Goal: Task Accomplishment & Management: Use online tool/utility

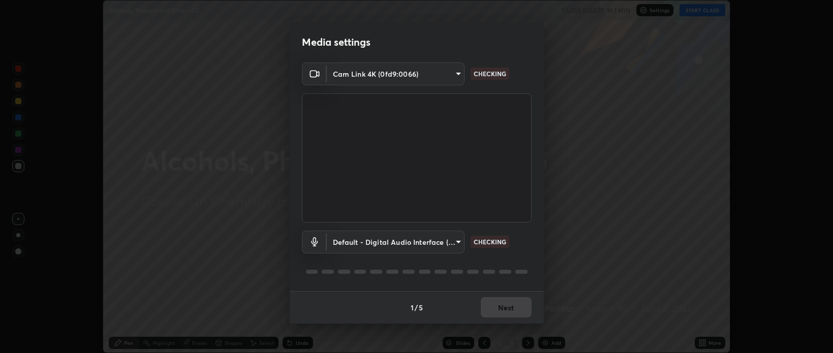
scroll to position [353, 833]
click at [507, 304] on button "Next" at bounding box center [506, 307] width 51 height 20
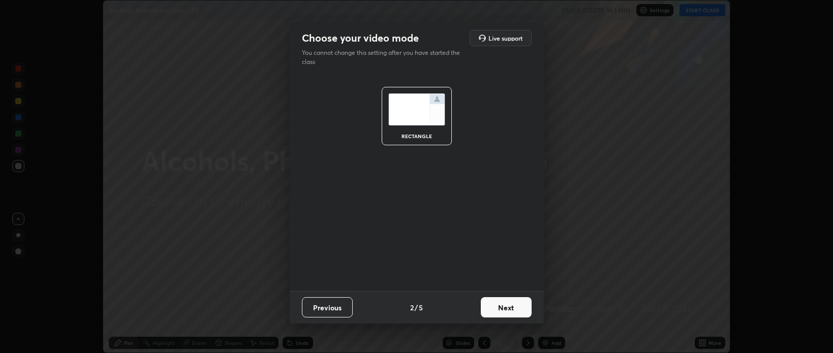
click at [504, 305] on button "Next" at bounding box center [506, 307] width 51 height 20
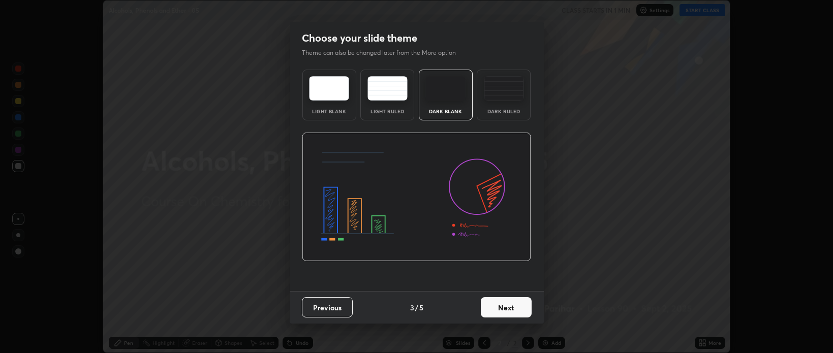
click at [513, 305] on button "Next" at bounding box center [506, 307] width 51 height 20
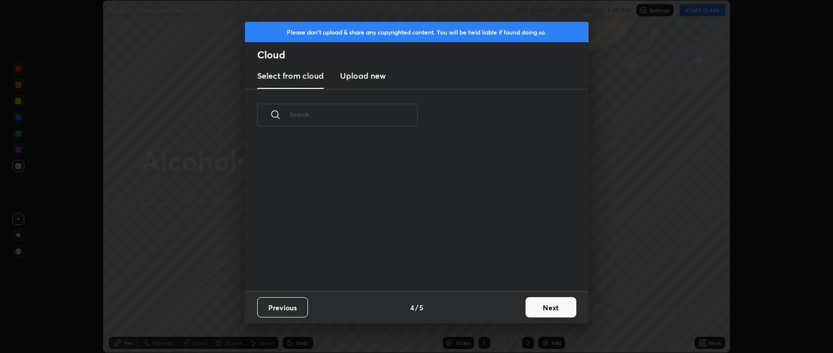
scroll to position [149, 326]
click at [552, 303] on button "Next" at bounding box center [551, 307] width 51 height 20
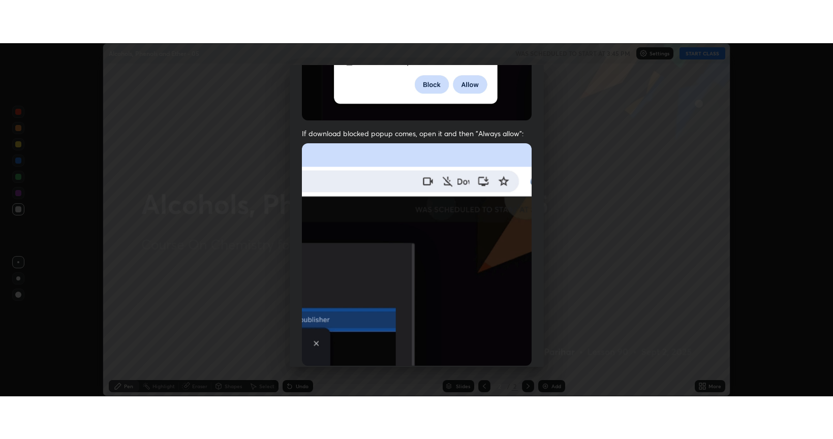
scroll to position [206, 0]
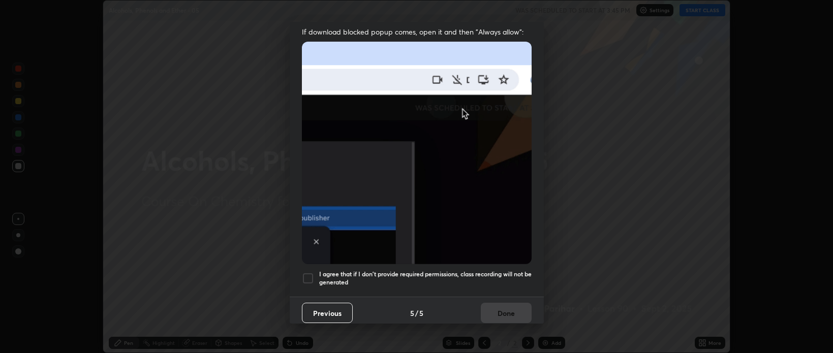
click at [312, 272] on div at bounding box center [308, 278] width 12 height 12
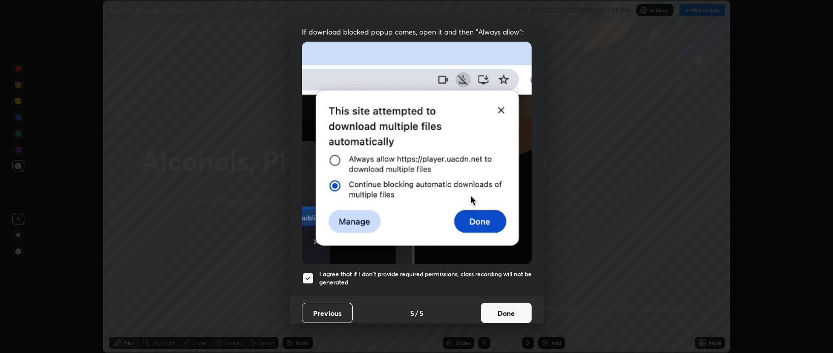
click at [506, 308] on button "Done" at bounding box center [506, 313] width 51 height 20
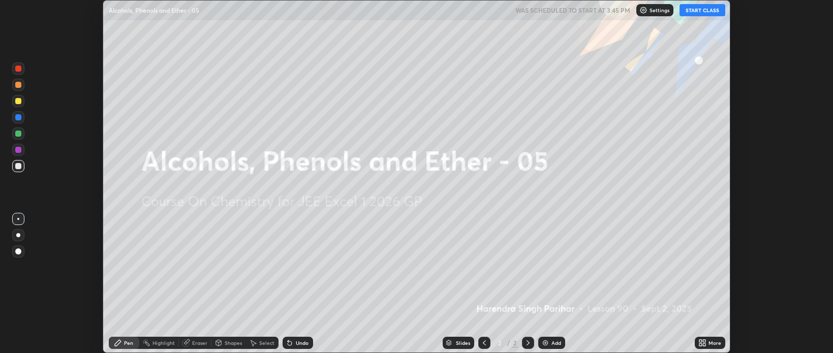
click at [700, 10] on button "START CLASS" at bounding box center [703, 10] width 46 height 12
click at [58, 48] on div "Setting up your live class" at bounding box center [416, 176] width 833 height 353
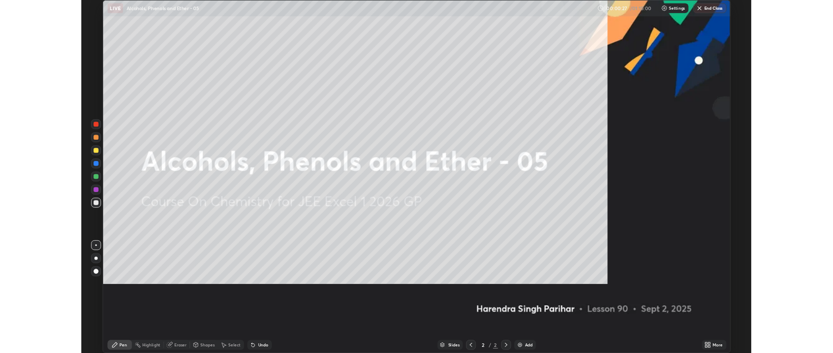
scroll to position [439, 833]
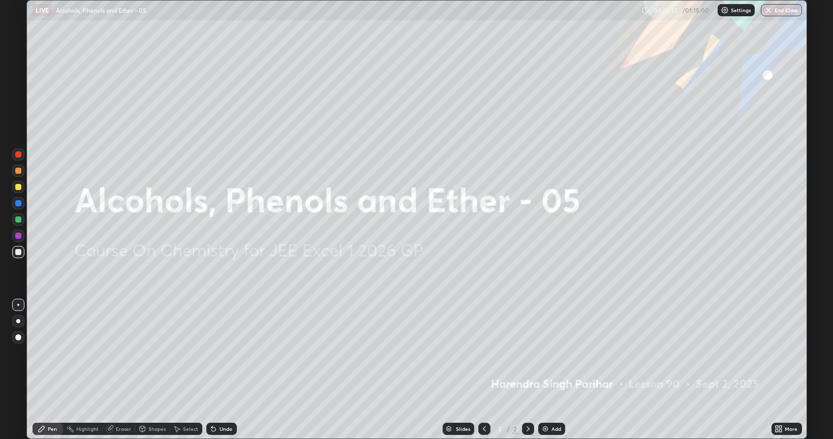
click at [14, 318] on div at bounding box center [18, 321] width 12 height 12
click at [19, 333] on div at bounding box center [18, 337] width 12 height 12
click at [18, 249] on div at bounding box center [18, 252] width 12 height 12
click at [547, 353] on img at bounding box center [545, 429] width 8 height 8
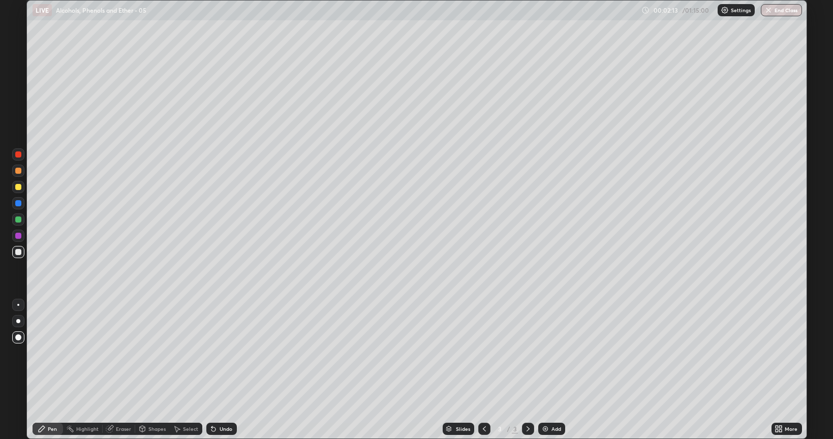
click at [151, 353] on div "Shapes" at bounding box center [156, 428] width 17 height 5
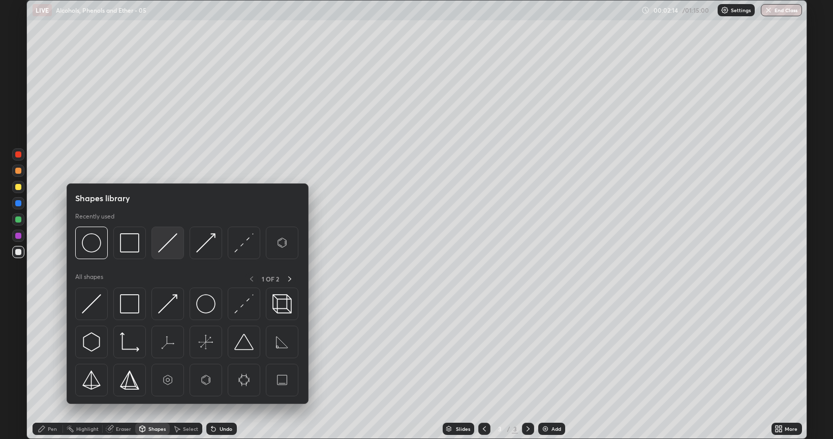
click at [168, 245] on img at bounding box center [167, 242] width 19 height 19
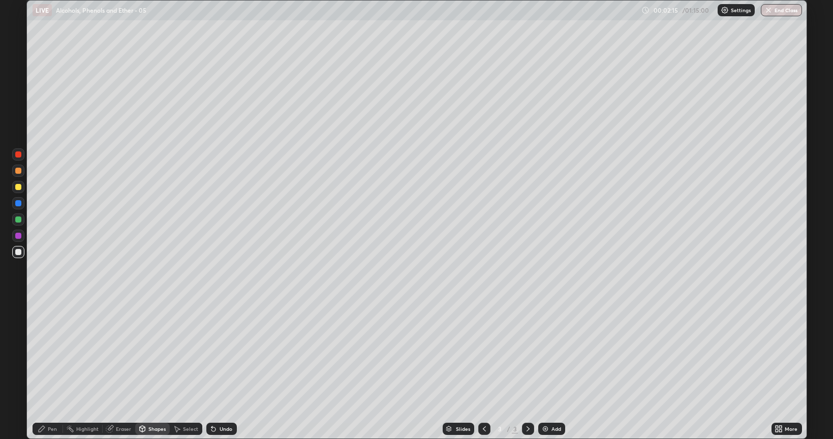
click at [19, 188] on div at bounding box center [18, 187] width 6 height 6
click at [18, 252] on div at bounding box center [18, 252] width 6 height 6
click at [50, 353] on div "Pen" at bounding box center [52, 428] width 9 height 5
click at [18, 251] on div at bounding box center [18, 252] width 6 height 6
click at [212, 353] on icon at bounding box center [213, 429] width 4 height 4
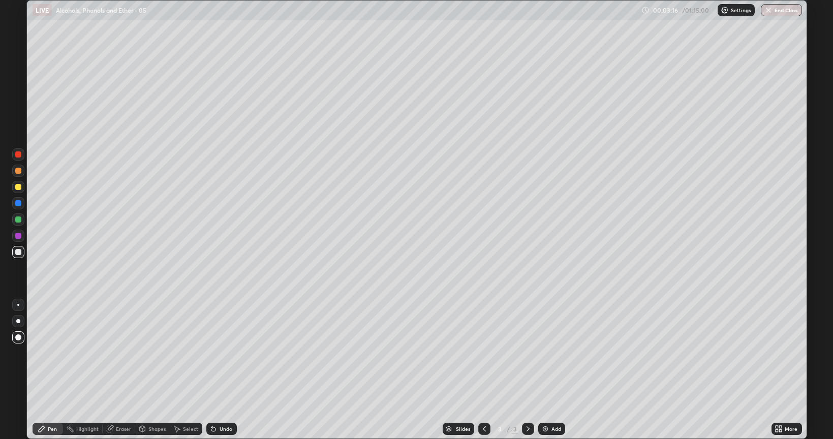
click at [211, 353] on icon at bounding box center [213, 429] width 8 height 8
click at [211, 353] on icon at bounding box center [213, 429] width 4 height 4
click at [207, 353] on div "Undo" at bounding box center [221, 429] width 30 height 12
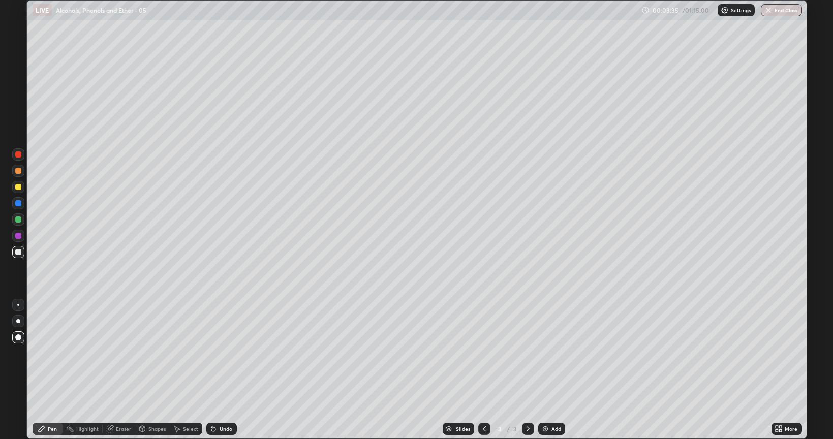
click at [17, 185] on div at bounding box center [18, 187] width 6 height 6
click at [17, 217] on div at bounding box center [18, 220] width 6 height 6
click at [211, 353] on icon at bounding box center [211, 426] width 1 height 1
click at [209, 353] on icon at bounding box center [213, 429] width 8 height 8
click at [16, 171] on div at bounding box center [18, 171] width 6 height 6
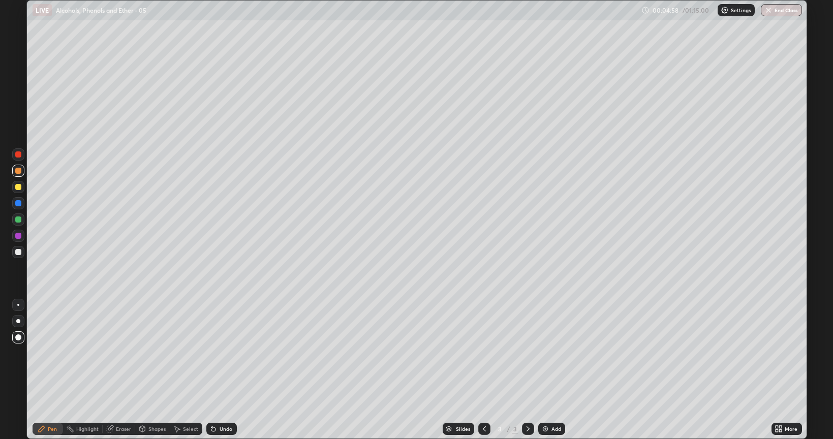
click at [15, 220] on div at bounding box center [18, 219] width 12 height 12
click at [18, 204] on div at bounding box center [18, 203] width 6 height 6
click at [21, 237] on div at bounding box center [18, 236] width 12 height 12
click at [153, 353] on div "Shapes" at bounding box center [152, 429] width 35 height 12
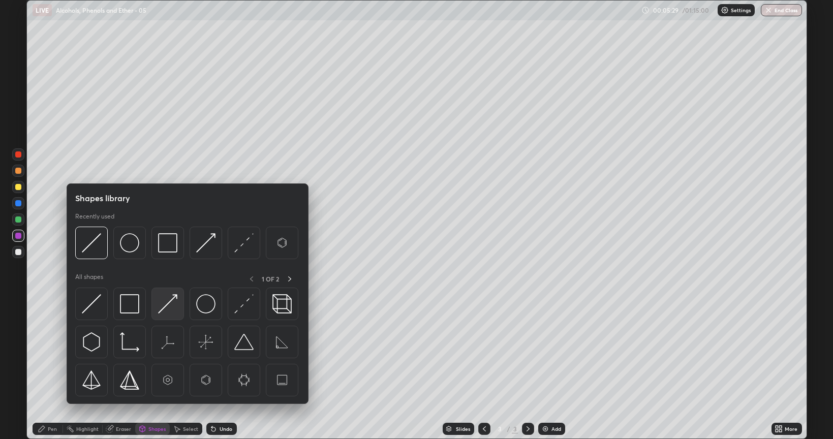
click at [172, 301] on img at bounding box center [167, 303] width 19 height 19
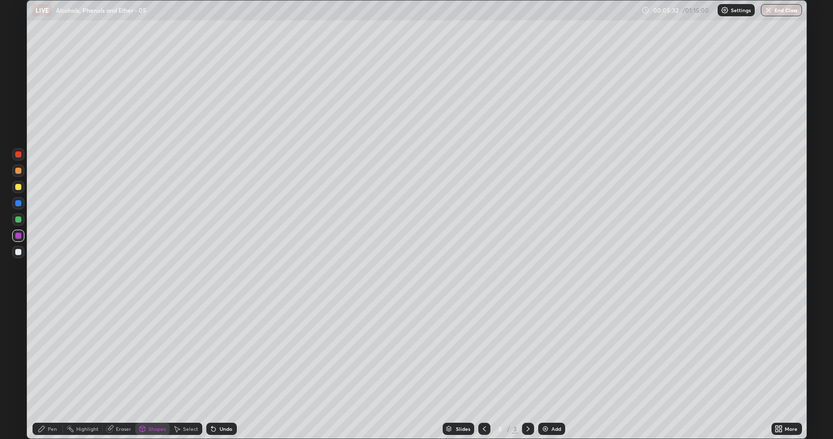
click at [48, 353] on div "Pen" at bounding box center [52, 428] width 9 height 5
click at [19, 187] on div at bounding box center [18, 187] width 6 height 6
click at [20, 222] on div at bounding box center [18, 219] width 12 height 12
click at [17, 204] on div at bounding box center [18, 203] width 6 height 6
click at [19, 171] on div at bounding box center [18, 171] width 6 height 6
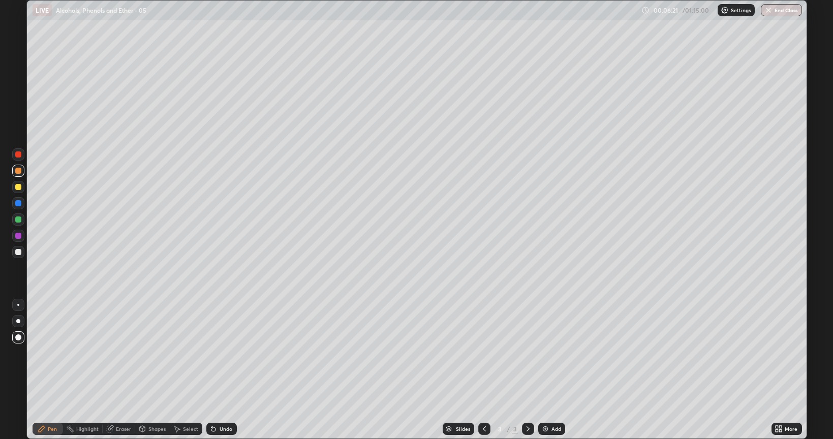
click at [16, 219] on div at bounding box center [18, 220] width 6 height 6
click at [18, 251] on div at bounding box center [18, 252] width 6 height 6
click at [219, 353] on div "Undo" at bounding box center [221, 429] width 30 height 12
click at [218, 353] on div "Undo" at bounding box center [221, 429] width 30 height 12
click at [219, 353] on div "Undo" at bounding box center [221, 429] width 30 height 12
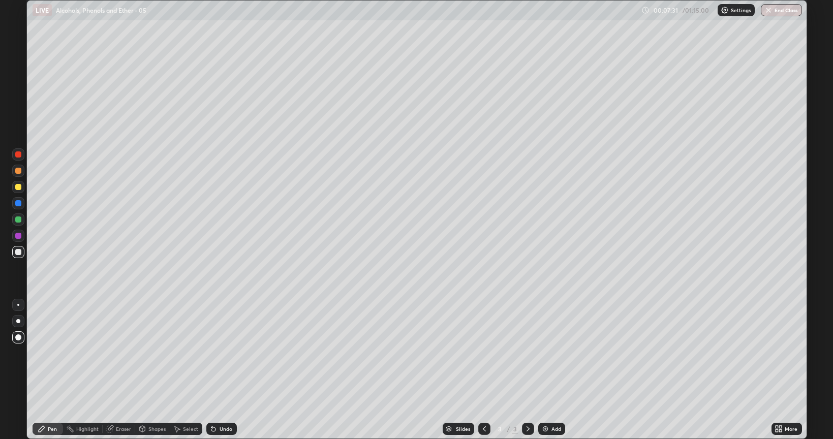
click at [211, 353] on icon at bounding box center [213, 429] width 4 height 4
click at [213, 353] on div "Undo" at bounding box center [221, 429] width 30 height 12
click at [17, 219] on div at bounding box center [18, 220] width 6 height 6
click at [17, 172] on div at bounding box center [18, 171] width 6 height 6
click at [16, 236] on div at bounding box center [18, 236] width 6 height 6
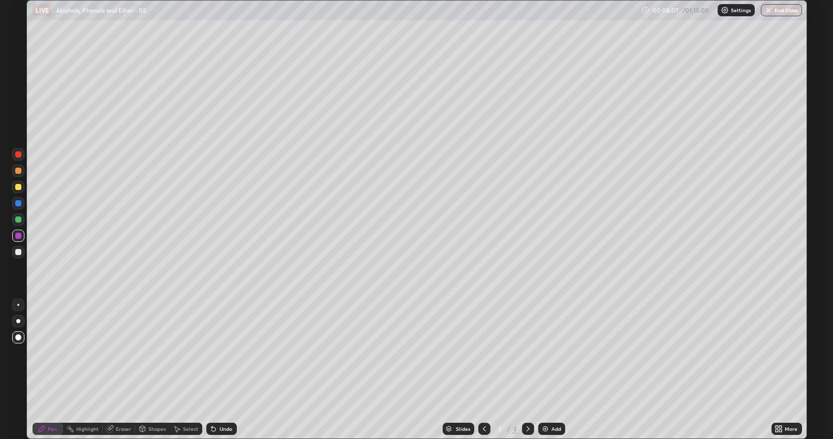
click at [18, 252] on div at bounding box center [18, 252] width 6 height 6
click at [151, 353] on div "Shapes" at bounding box center [156, 428] width 17 height 5
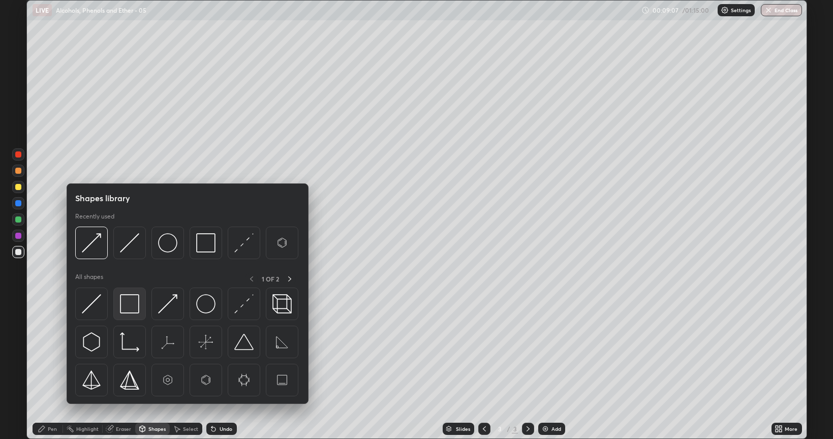
click at [130, 297] on img at bounding box center [129, 303] width 19 height 19
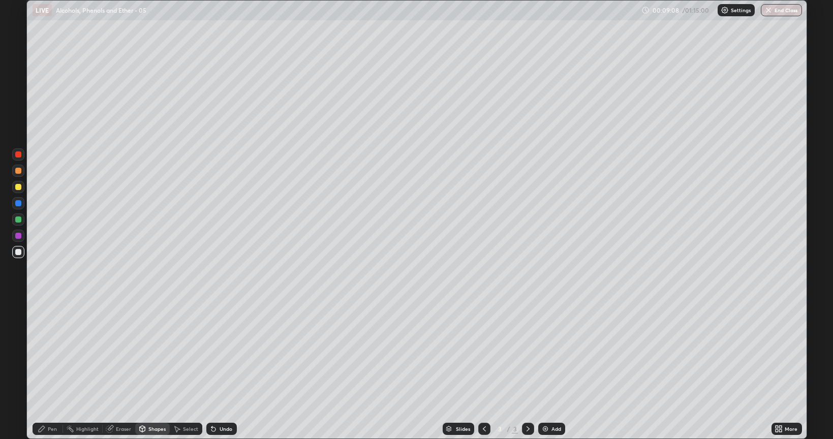
click at [17, 232] on div at bounding box center [18, 236] width 12 height 12
click at [50, 353] on div "Pen" at bounding box center [48, 429] width 30 height 12
click at [17, 186] on div at bounding box center [18, 187] width 6 height 6
click at [544, 353] on img at bounding box center [545, 429] width 8 height 8
click at [19, 251] on div at bounding box center [18, 252] width 6 height 6
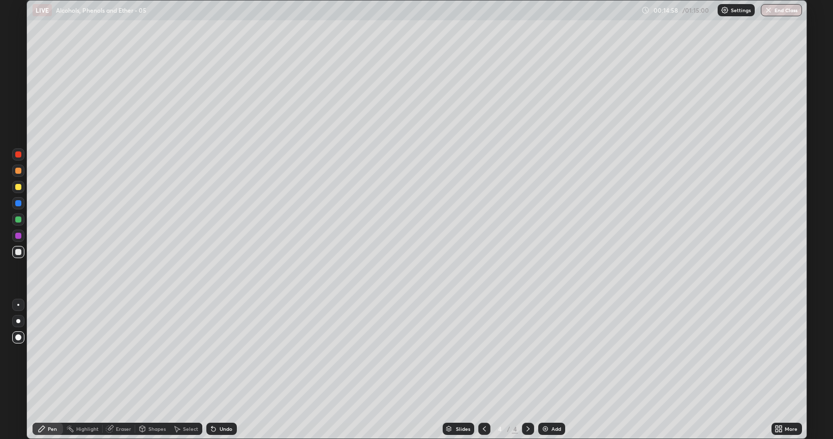
click at [17, 187] on div at bounding box center [18, 187] width 6 height 6
click at [149, 353] on div "Shapes" at bounding box center [156, 428] width 17 height 5
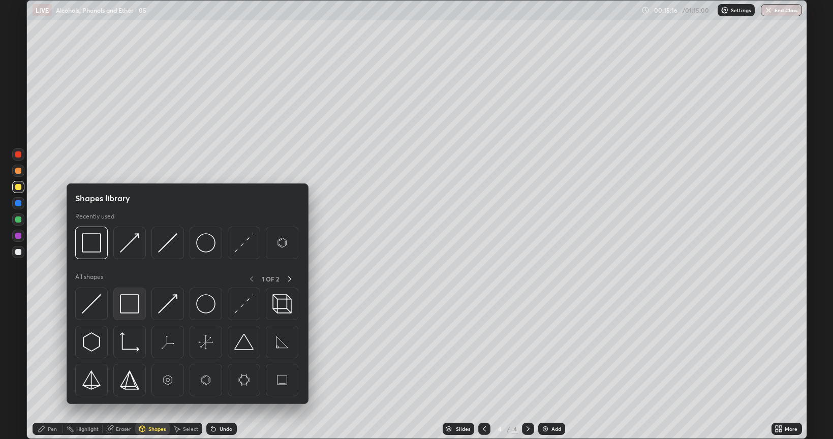
click at [131, 302] on img at bounding box center [129, 303] width 19 height 19
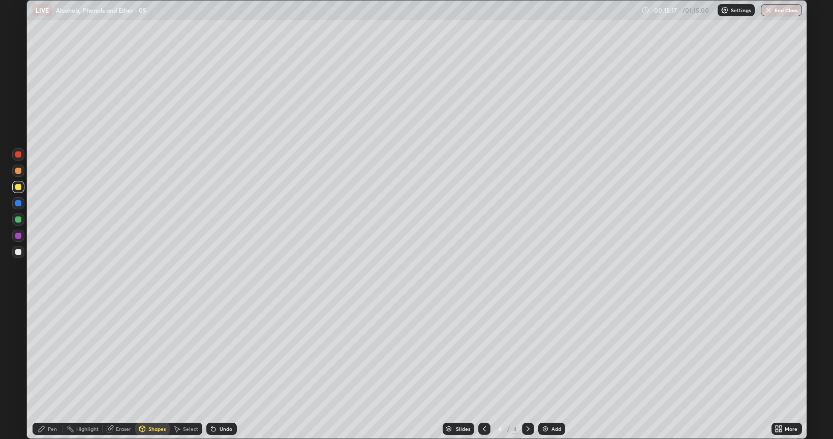
click at [19, 235] on div at bounding box center [18, 236] width 6 height 6
click at [17, 252] on div at bounding box center [18, 252] width 6 height 6
click at [55, 353] on div "Pen" at bounding box center [52, 428] width 9 height 5
click at [725, 13] on img at bounding box center [725, 10] width 8 height 8
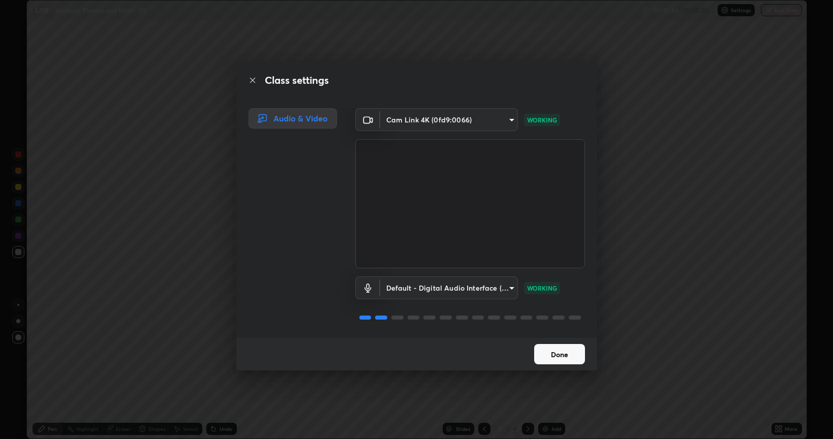
click at [555, 353] on button "Done" at bounding box center [559, 354] width 51 height 20
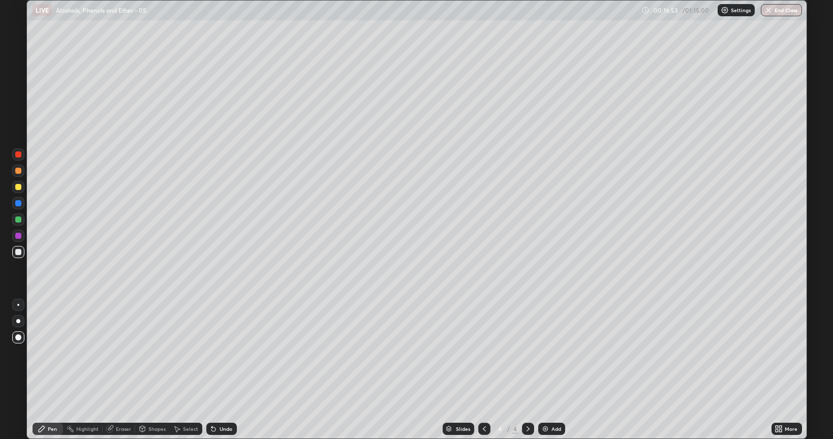
click at [18, 188] on div at bounding box center [18, 187] width 6 height 6
click at [19, 252] on div at bounding box center [18, 252] width 6 height 6
click at [158, 353] on div "Shapes" at bounding box center [156, 428] width 17 height 5
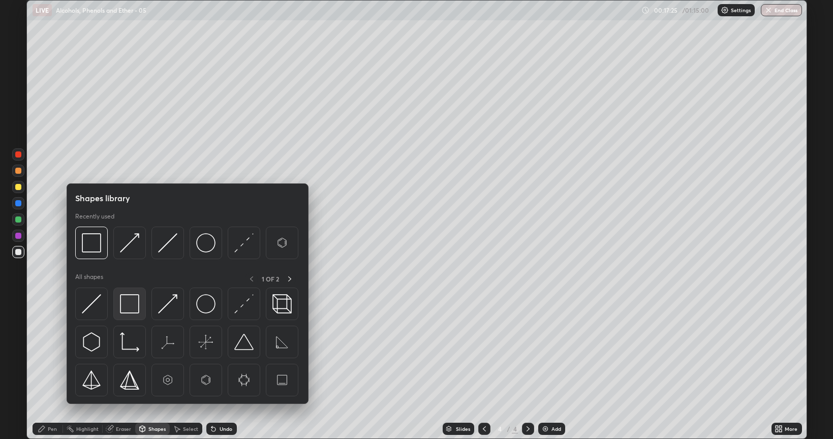
click at [127, 303] on img at bounding box center [129, 303] width 19 height 19
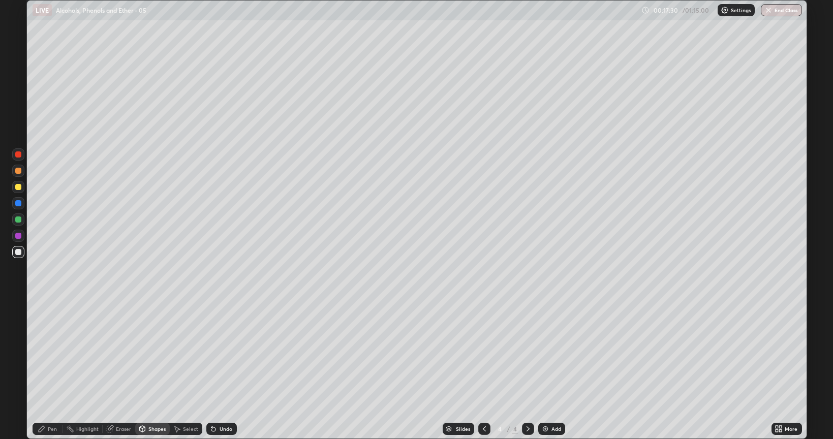
click at [16, 216] on div at bounding box center [18, 219] width 12 height 12
click at [48, 353] on div "Pen" at bounding box center [52, 428] width 9 height 5
click at [16, 252] on div at bounding box center [18, 252] width 6 height 6
click at [18, 184] on div at bounding box center [18, 187] width 6 height 6
click at [17, 218] on div at bounding box center [18, 220] width 6 height 6
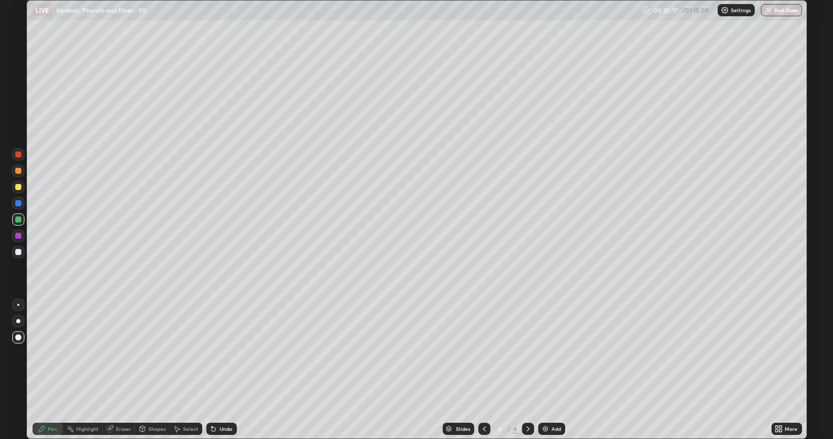
click at [155, 353] on div "Shapes" at bounding box center [156, 428] width 17 height 5
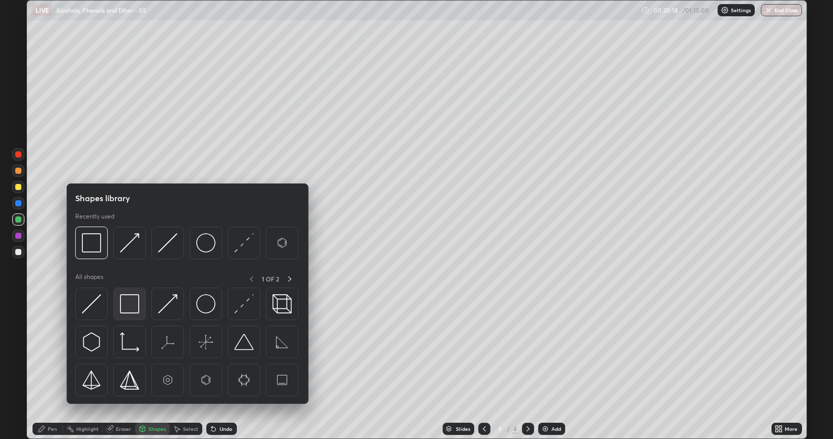
click at [130, 302] on img at bounding box center [129, 303] width 19 height 19
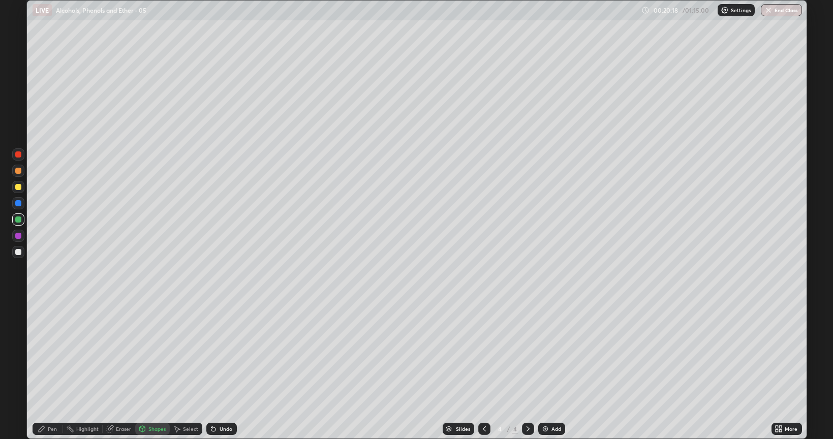
click at [15, 235] on div at bounding box center [18, 236] width 6 height 6
click at [51, 353] on div "Pen" at bounding box center [52, 428] width 9 height 5
click at [542, 353] on img at bounding box center [545, 429] width 8 height 8
click at [17, 252] on div at bounding box center [18, 252] width 6 height 6
click at [546, 353] on img at bounding box center [545, 429] width 8 height 8
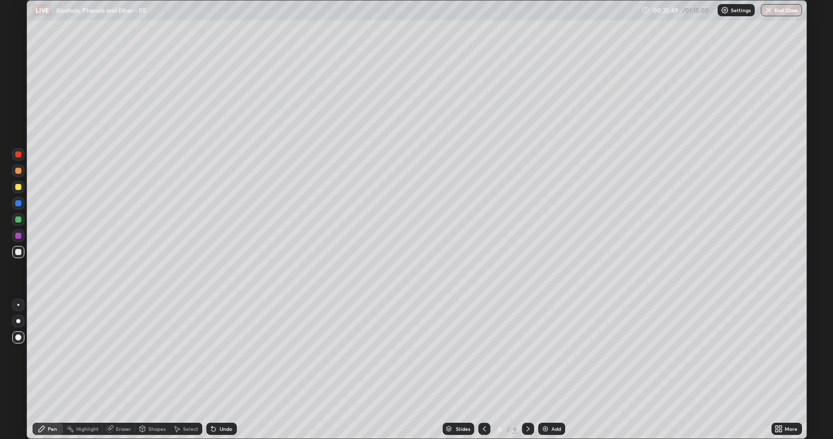
click at [18, 188] on div at bounding box center [18, 187] width 6 height 6
click at [19, 251] on div at bounding box center [18, 252] width 6 height 6
click at [17, 187] on div at bounding box center [18, 187] width 6 height 6
click at [544, 353] on img at bounding box center [545, 429] width 8 height 8
click at [19, 251] on div at bounding box center [18, 252] width 6 height 6
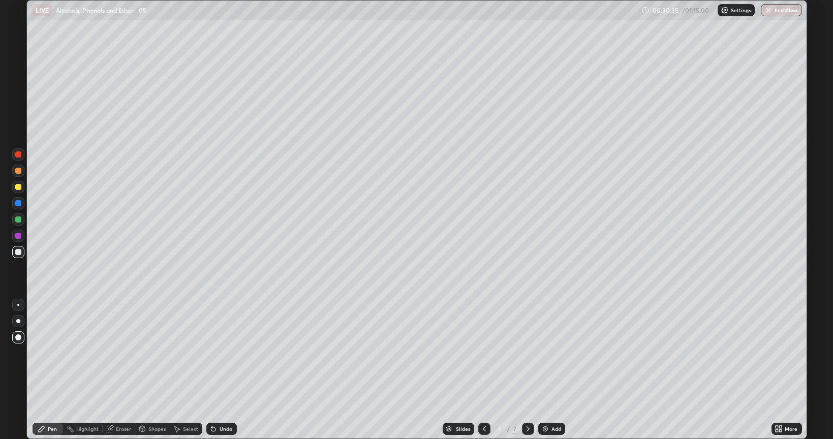
click at [152, 353] on div "Shapes" at bounding box center [156, 428] width 17 height 5
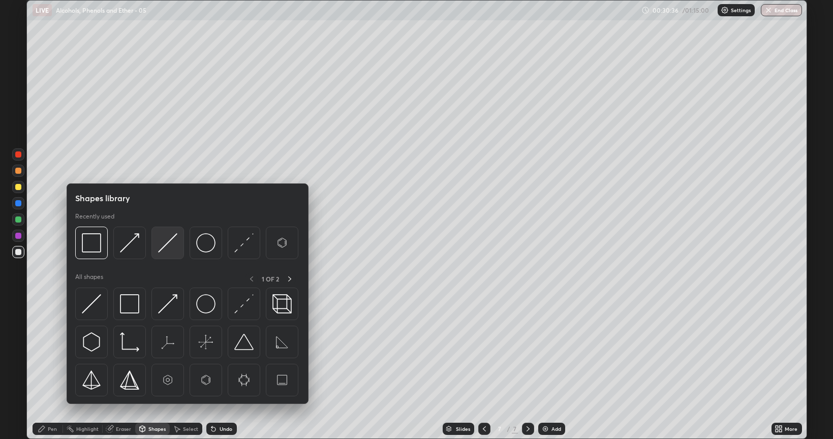
click at [169, 240] on img at bounding box center [167, 242] width 19 height 19
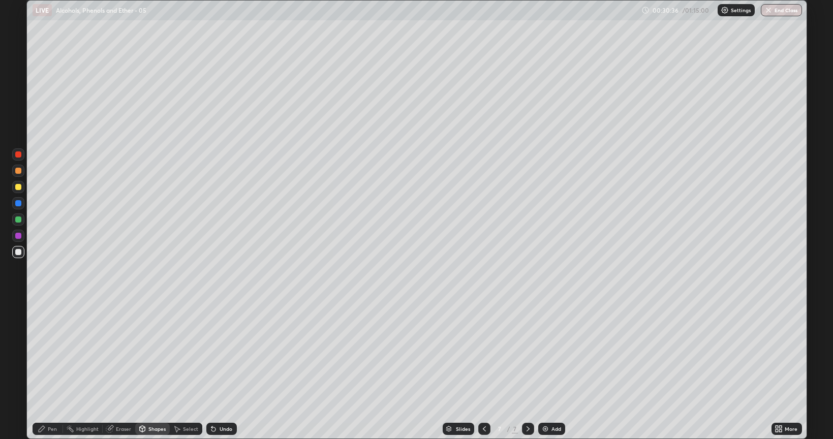
click at [18, 186] on div at bounding box center [18, 187] width 6 height 6
click at [54, 353] on div "Pen" at bounding box center [52, 428] width 9 height 5
click at [17, 185] on div at bounding box center [18, 187] width 6 height 6
click at [154, 353] on div "Shapes" at bounding box center [156, 428] width 17 height 5
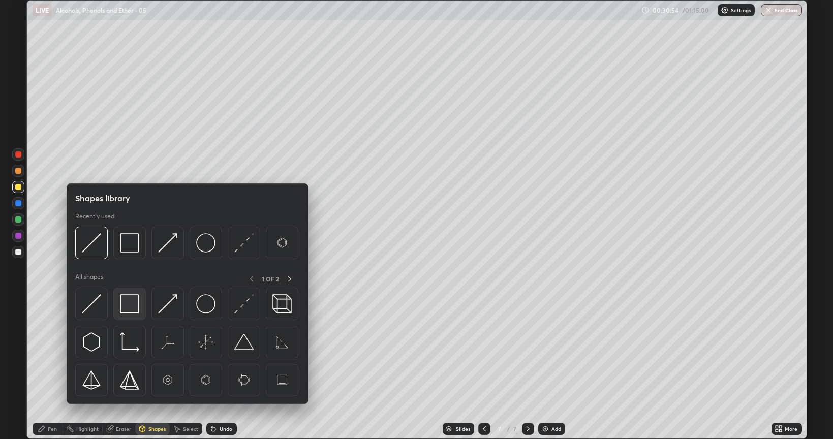
click at [130, 299] on img at bounding box center [129, 303] width 19 height 19
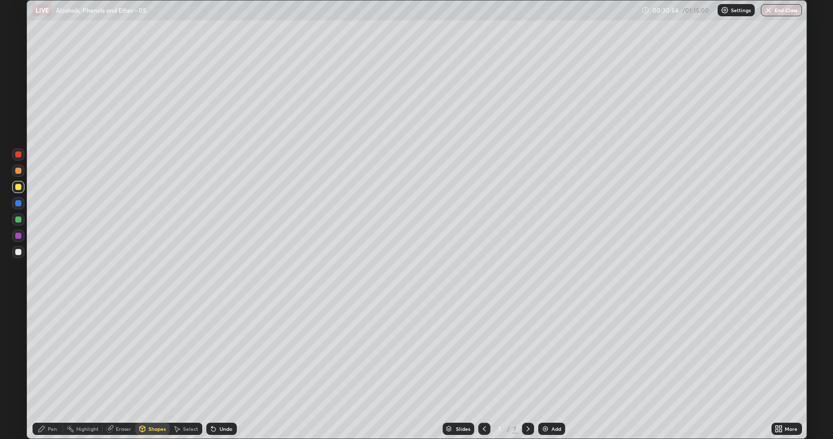
click at [19, 221] on div at bounding box center [18, 220] width 6 height 6
click at [147, 353] on div "Shapes" at bounding box center [152, 429] width 35 height 12
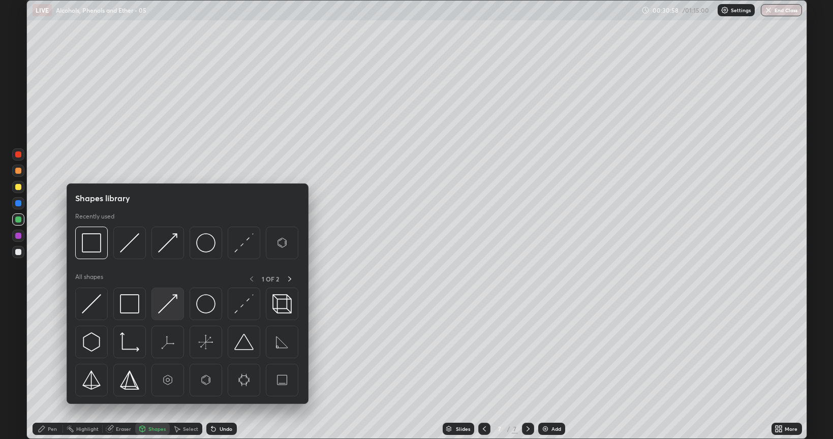
click at [172, 303] on img at bounding box center [167, 303] width 19 height 19
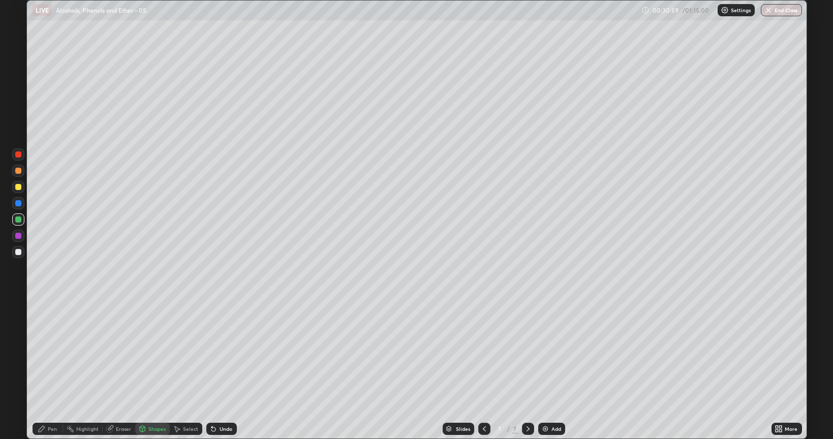
click at [20, 236] on div at bounding box center [18, 236] width 6 height 6
click at [47, 353] on div "Pen" at bounding box center [48, 429] width 30 height 12
click at [52, 353] on div "Pen" at bounding box center [48, 429] width 30 height 20
click at [22, 170] on div at bounding box center [18, 171] width 12 height 12
click at [17, 253] on div at bounding box center [18, 252] width 6 height 6
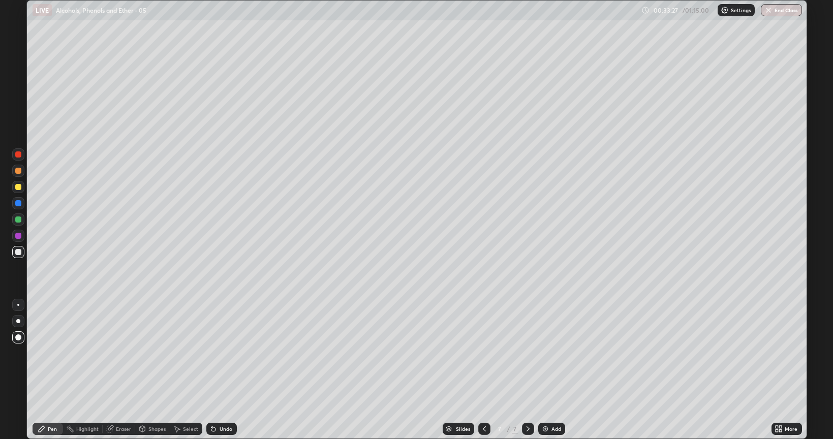
click at [18, 220] on div at bounding box center [18, 220] width 6 height 6
click at [152, 353] on div "Shapes" at bounding box center [156, 428] width 17 height 5
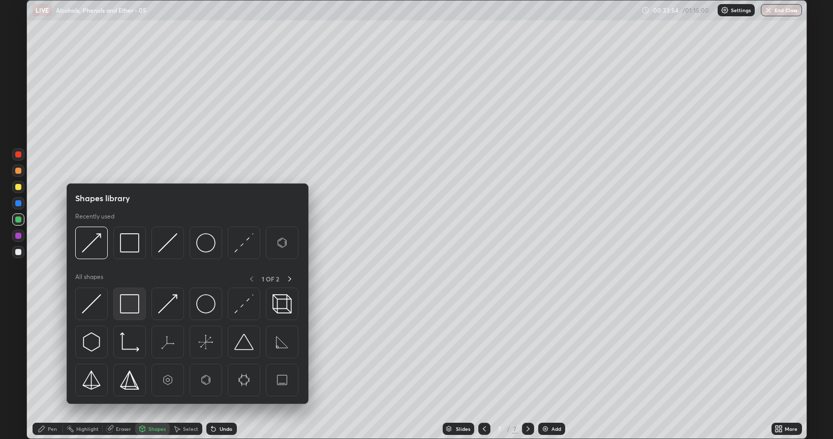
click at [128, 298] on img at bounding box center [129, 303] width 19 height 19
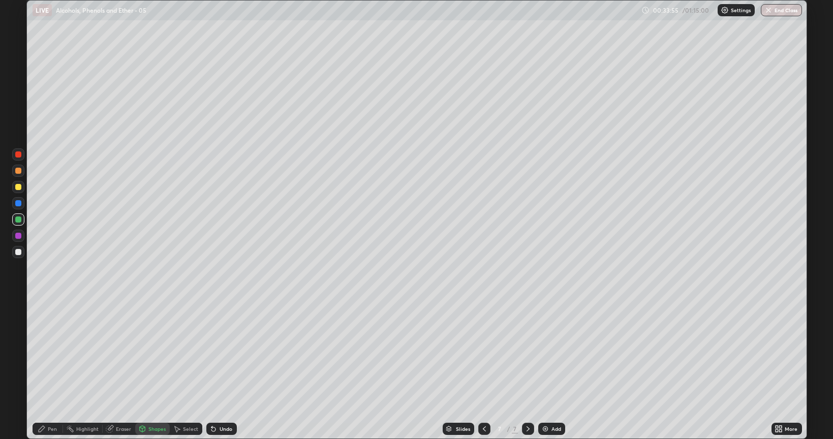
click at [17, 168] on div at bounding box center [18, 171] width 6 height 6
click at [21, 203] on div at bounding box center [18, 203] width 12 height 12
click at [53, 353] on div "Pen" at bounding box center [48, 429] width 30 height 12
click at [15, 252] on div at bounding box center [18, 252] width 6 height 6
click at [546, 353] on img at bounding box center [545, 429] width 8 height 8
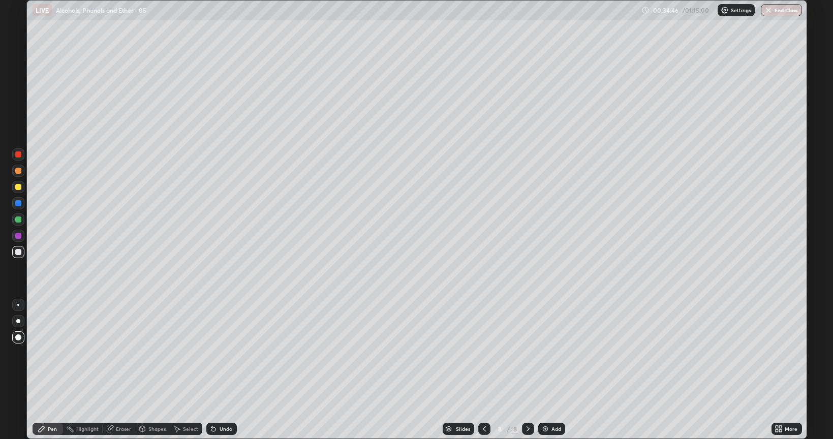
click at [152, 353] on div "Shapes" at bounding box center [156, 428] width 17 height 5
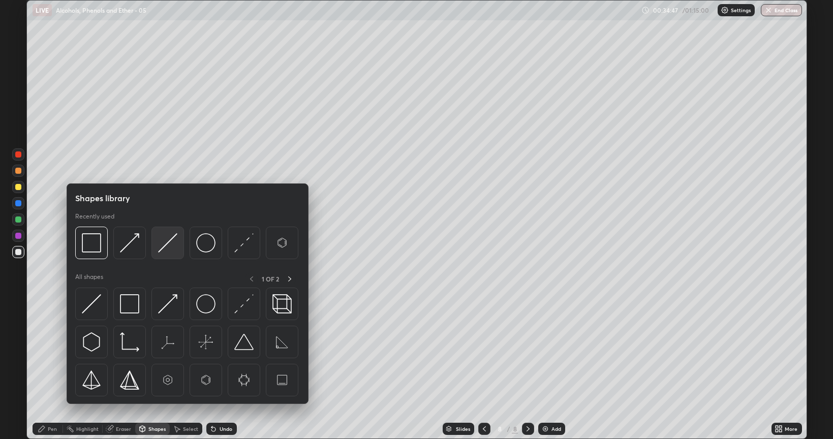
click at [165, 239] on img at bounding box center [167, 242] width 19 height 19
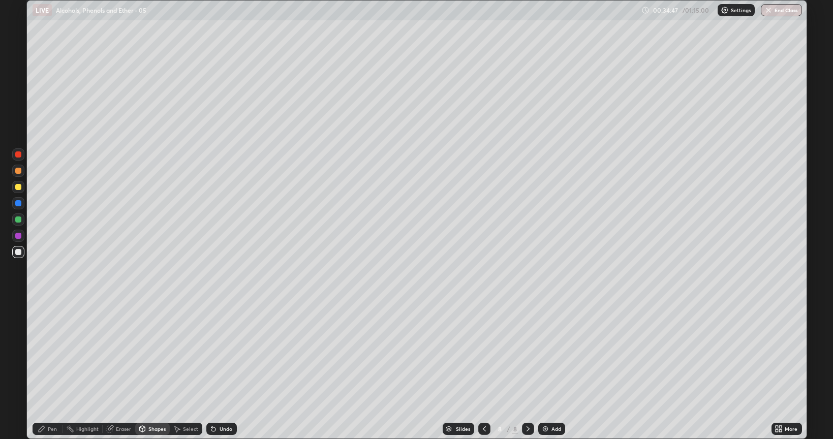
click at [16, 219] on div at bounding box center [18, 220] width 6 height 6
click at [18, 189] on div at bounding box center [18, 187] width 6 height 6
click at [50, 353] on div "Pen" at bounding box center [52, 428] width 9 height 5
click at [20, 221] on div at bounding box center [18, 220] width 6 height 6
click at [155, 353] on div "Shapes" at bounding box center [156, 428] width 17 height 5
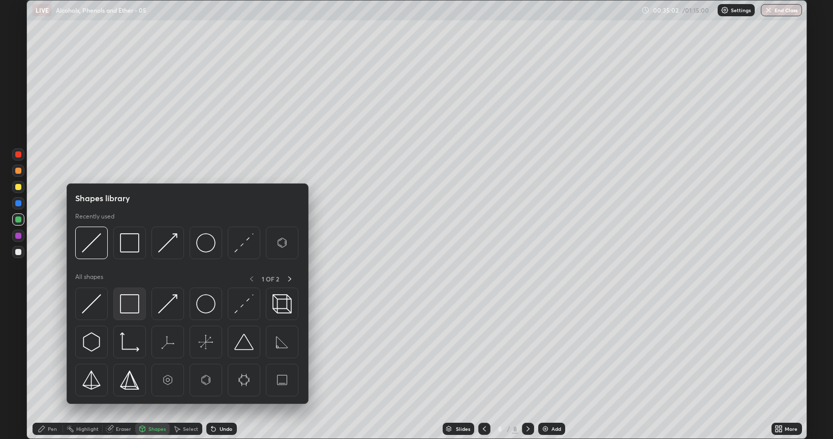
click at [128, 304] on img at bounding box center [129, 303] width 19 height 19
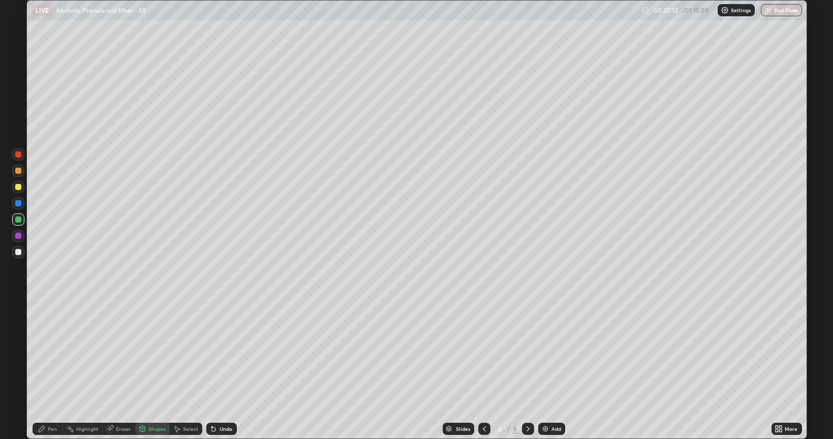
click at [152, 353] on div "Shapes" at bounding box center [156, 428] width 17 height 5
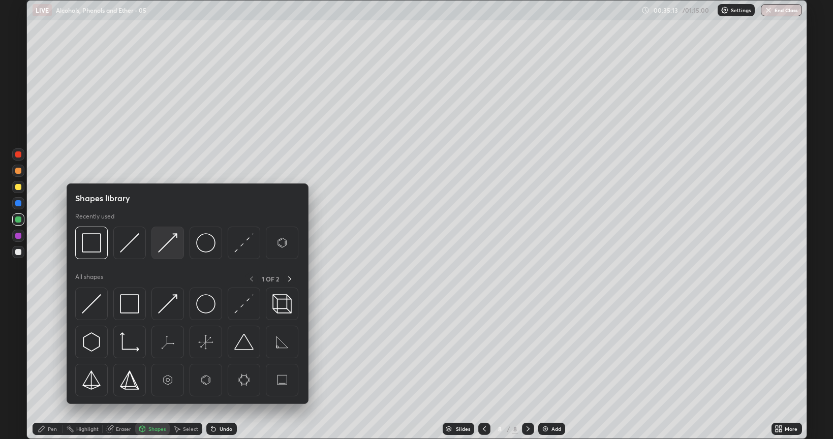
click at [172, 244] on img at bounding box center [167, 242] width 19 height 19
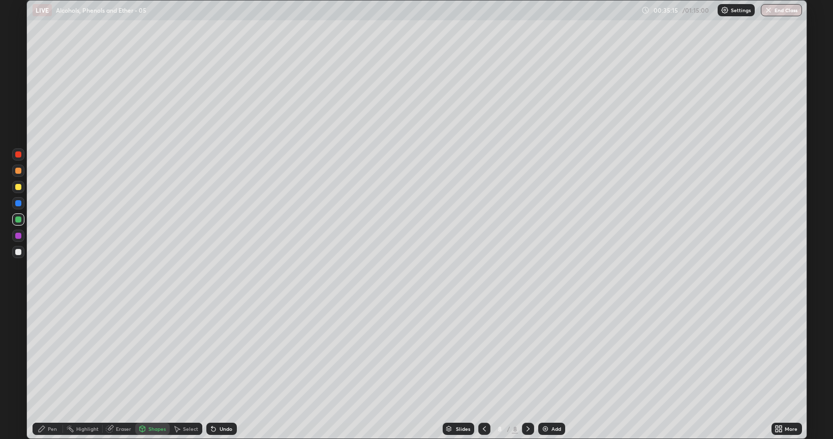
click at [18, 253] on div at bounding box center [18, 252] width 6 height 6
click at [49, 353] on div "Pen" at bounding box center [52, 428] width 9 height 5
click at [548, 353] on img at bounding box center [545, 429] width 8 height 8
click at [17, 187] on div at bounding box center [18, 187] width 6 height 6
click at [18, 219] on div at bounding box center [18, 220] width 6 height 6
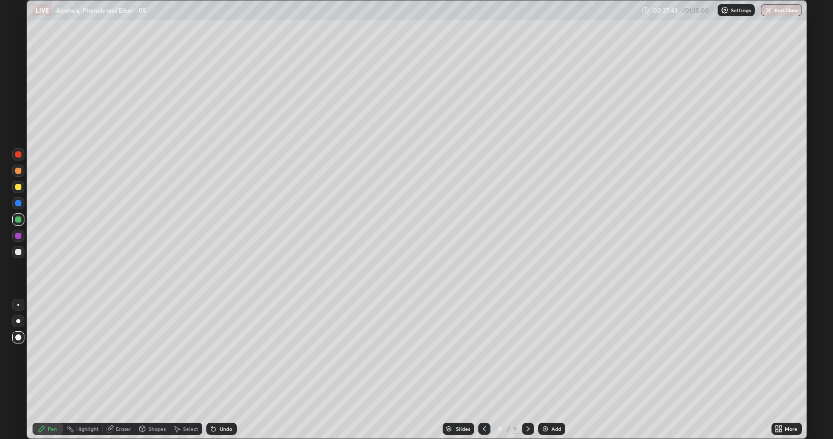
click at [220, 353] on div "Undo" at bounding box center [221, 429] width 30 height 12
click at [217, 353] on div "Undo" at bounding box center [221, 429] width 30 height 12
click at [221, 353] on div "Undo" at bounding box center [221, 429] width 30 height 12
click at [211, 353] on icon at bounding box center [211, 426] width 1 height 1
click at [542, 353] on img at bounding box center [545, 429] width 8 height 8
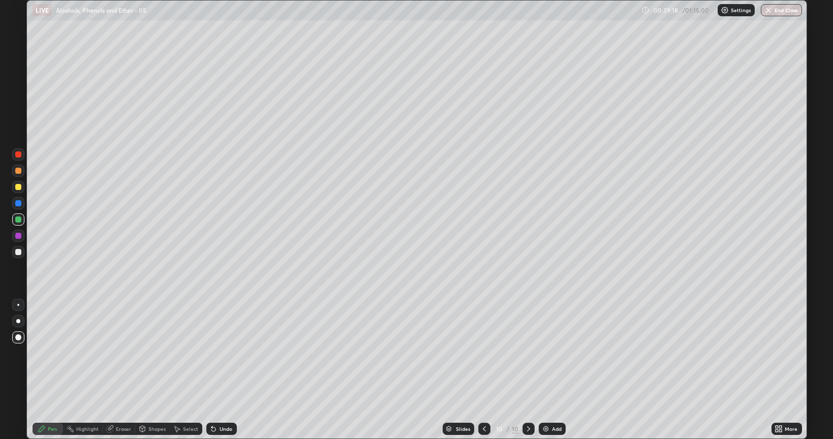
click at [17, 253] on div at bounding box center [18, 252] width 6 height 6
click at [17, 184] on div at bounding box center [18, 187] width 6 height 6
click at [16, 218] on div at bounding box center [18, 220] width 6 height 6
click at [18, 251] on div at bounding box center [18, 252] width 6 height 6
click at [545, 353] on img at bounding box center [546, 429] width 8 height 8
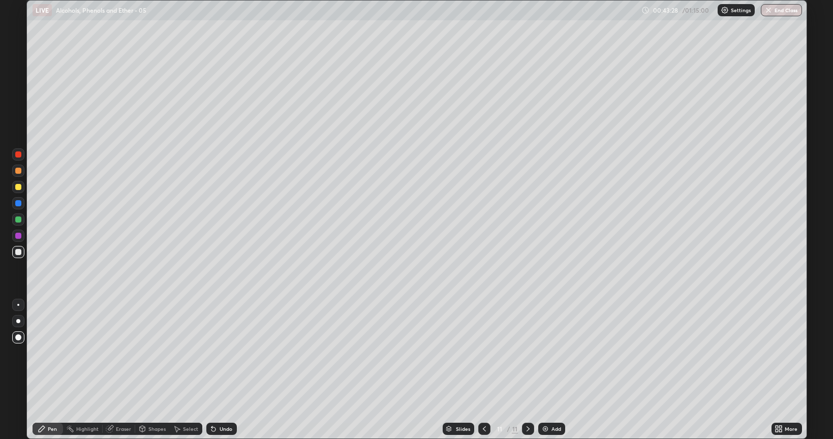
click at [19, 253] on div at bounding box center [18, 252] width 6 height 6
click at [18, 187] on div at bounding box center [18, 187] width 6 height 6
click at [18, 220] on div at bounding box center [18, 220] width 6 height 6
click at [17, 252] on div at bounding box center [18, 252] width 6 height 6
click at [19, 187] on div at bounding box center [18, 187] width 6 height 6
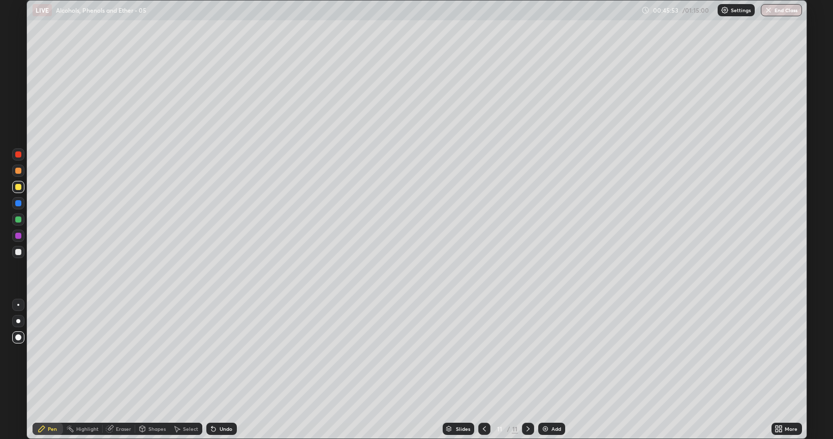
click at [17, 220] on div at bounding box center [18, 220] width 6 height 6
click at [18, 251] on div at bounding box center [18, 252] width 6 height 6
click at [19, 188] on div at bounding box center [18, 187] width 6 height 6
click at [547, 353] on img at bounding box center [545, 429] width 8 height 8
click at [18, 254] on div at bounding box center [18, 252] width 6 height 6
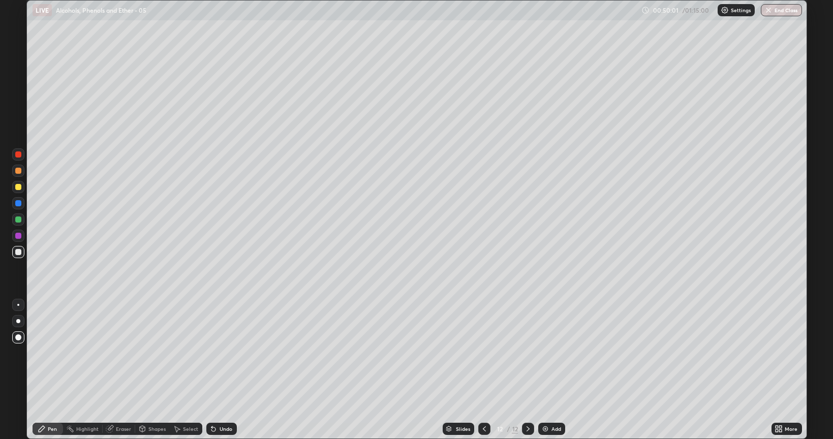
click at [18, 220] on div at bounding box center [18, 220] width 6 height 6
click at [15, 170] on div at bounding box center [18, 171] width 6 height 6
click at [17, 218] on div at bounding box center [18, 220] width 6 height 6
click at [19, 188] on div at bounding box center [18, 187] width 6 height 6
click at [19, 236] on div at bounding box center [18, 236] width 6 height 6
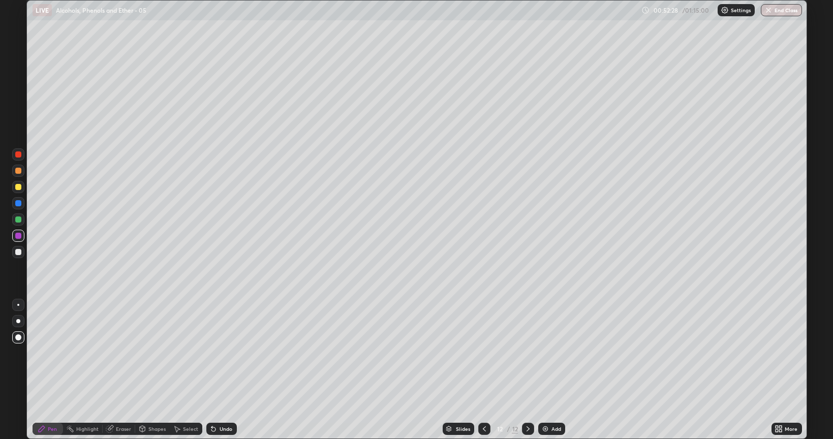
click at [18, 220] on div at bounding box center [18, 220] width 6 height 6
click at [148, 353] on div "Shapes" at bounding box center [156, 428] width 17 height 5
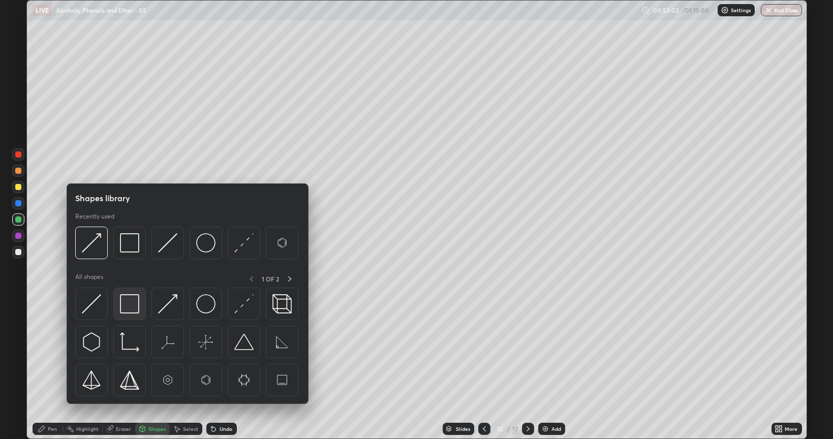
click at [132, 304] on img at bounding box center [129, 303] width 19 height 19
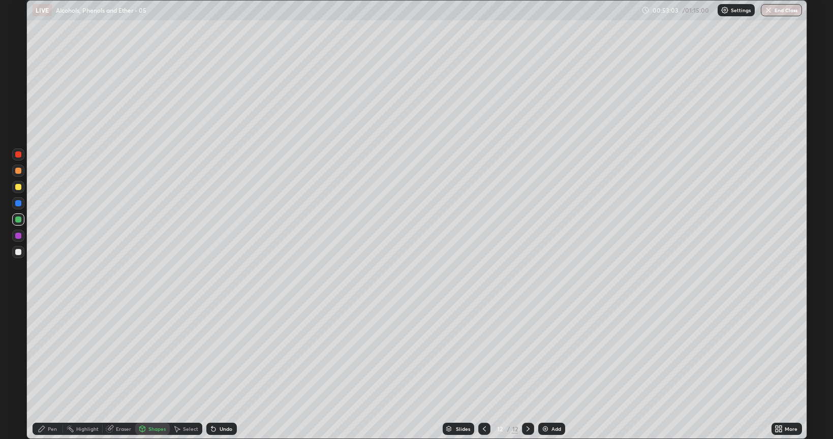
click at [18, 204] on div at bounding box center [18, 203] width 6 height 6
click at [19, 170] on div at bounding box center [18, 171] width 6 height 6
click at [223, 353] on div "Undo" at bounding box center [226, 428] width 13 height 5
click at [51, 353] on div "Pen" at bounding box center [52, 428] width 9 height 5
click at [18, 156] on div at bounding box center [18, 154] width 6 height 6
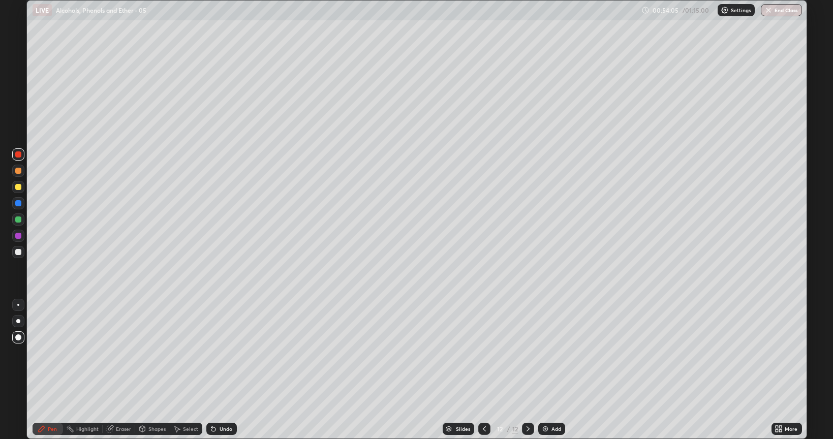
click at [20, 339] on div at bounding box center [18, 337] width 6 height 6
click at [19, 255] on div at bounding box center [18, 252] width 6 height 6
click at [542, 353] on img at bounding box center [545, 429] width 8 height 8
click at [16, 253] on div at bounding box center [18, 252] width 6 height 6
click at [544, 353] on img at bounding box center [545, 429] width 8 height 8
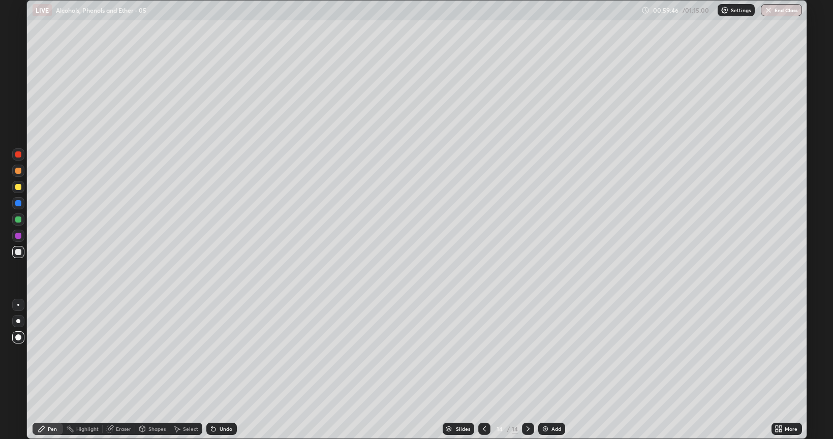
click at [19, 186] on div at bounding box center [18, 187] width 6 height 6
click at [18, 253] on div at bounding box center [18, 252] width 6 height 6
click at [18, 187] on div at bounding box center [18, 187] width 6 height 6
click at [21, 251] on div at bounding box center [18, 252] width 12 height 12
click at [18, 185] on div at bounding box center [18, 187] width 6 height 6
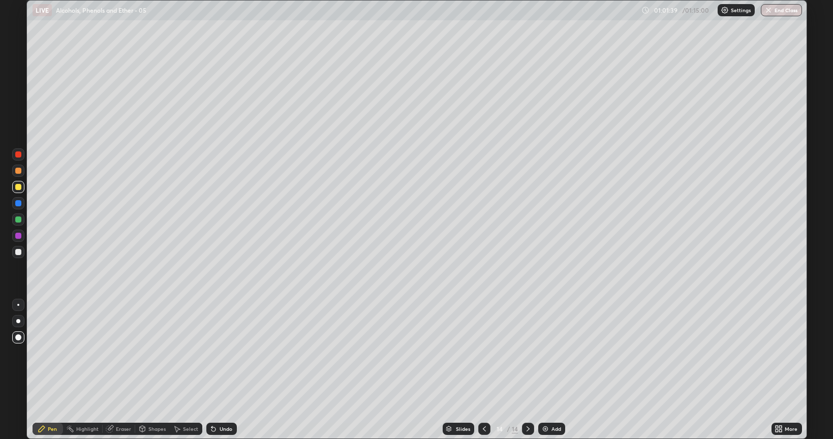
click at [19, 172] on div at bounding box center [18, 171] width 6 height 6
click at [480, 353] on icon at bounding box center [484, 429] width 8 height 8
click at [482, 353] on icon at bounding box center [484, 429] width 8 height 8
click at [526, 353] on icon at bounding box center [528, 429] width 8 height 8
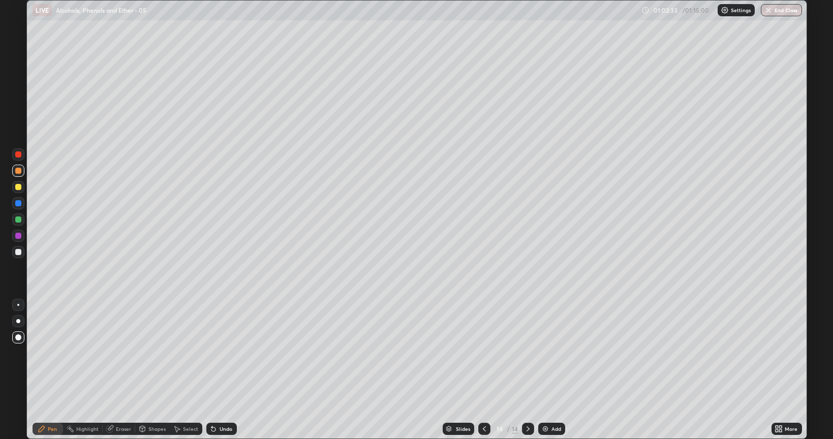
click at [17, 219] on div at bounding box center [18, 220] width 6 height 6
click at [544, 353] on img at bounding box center [545, 429] width 8 height 8
click at [19, 252] on div at bounding box center [18, 252] width 6 height 6
click at [16, 188] on div at bounding box center [18, 187] width 6 height 6
click at [18, 188] on div at bounding box center [18, 187] width 6 height 6
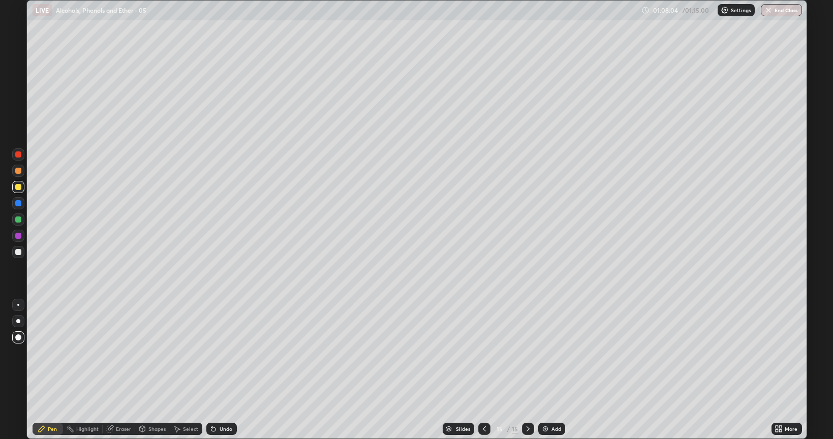
click at [19, 321] on div at bounding box center [18, 321] width 4 height 4
click at [17, 171] on div at bounding box center [18, 171] width 6 height 6
click at [16, 187] on div at bounding box center [18, 187] width 6 height 6
click at [18, 220] on div at bounding box center [18, 220] width 6 height 6
click at [16, 220] on div at bounding box center [18, 220] width 6 height 6
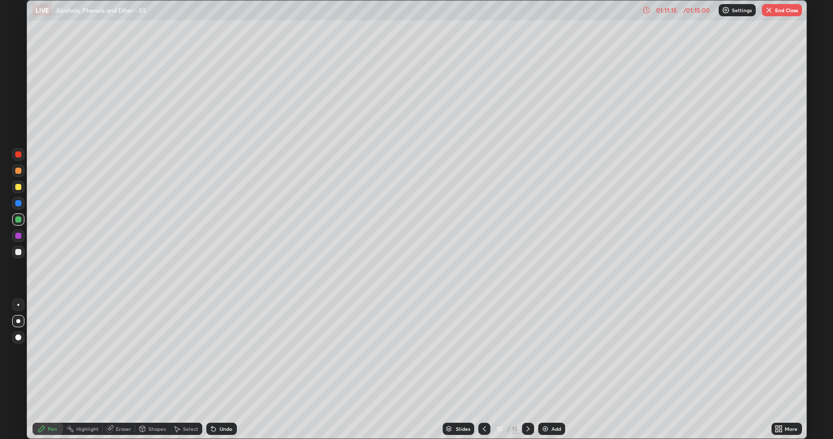
click at [21, 340] on div at bounding box center [18, 337] width 12 height 12
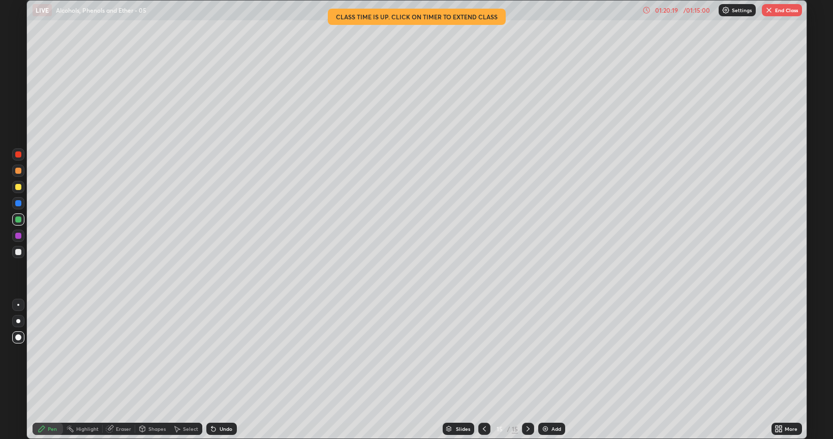
click at [771, 10] on img "button" at bounding box center [769, 10] width 8 height 8
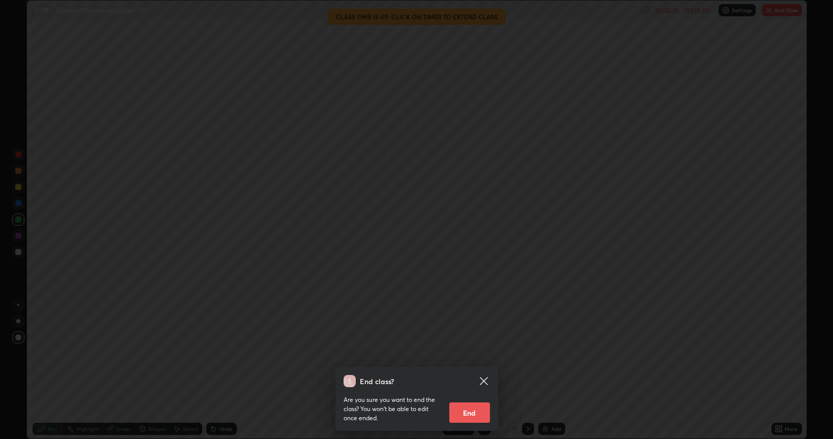
click at [485, 353] on button "End" at bounding box center [469, 413] width 41 height 20
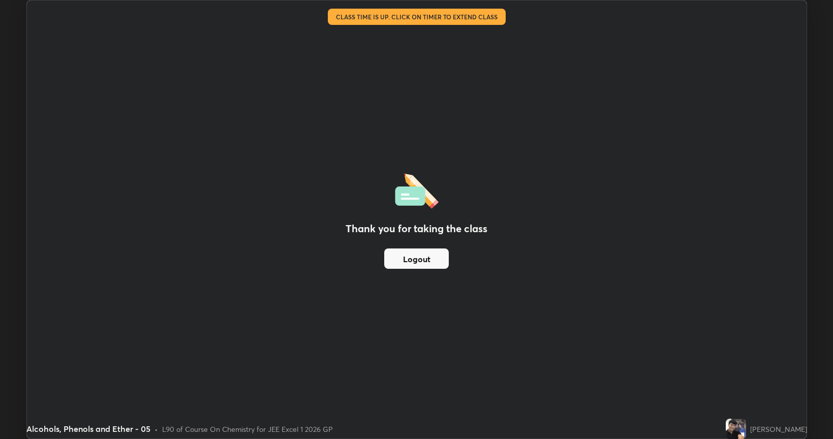
click at [726, 353] on img at bounding box center [736, 429] width 20 height 20
click at [399, 46] on div "Thank you for taking the class Logout" at bounding box center [417, 220] width 780 height 438
click at [413, 35] on div "Thank you for taking the class Logout" at bounding box center [417, 220] width 780 height 438
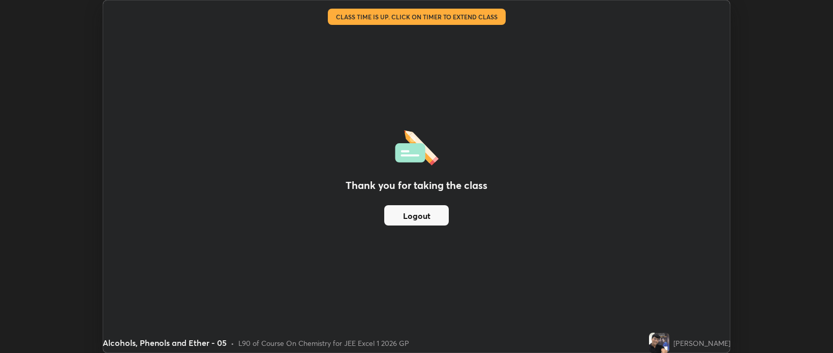
scroll to position [50477, 49997]
